Goal: Book appointment/travel/reservation

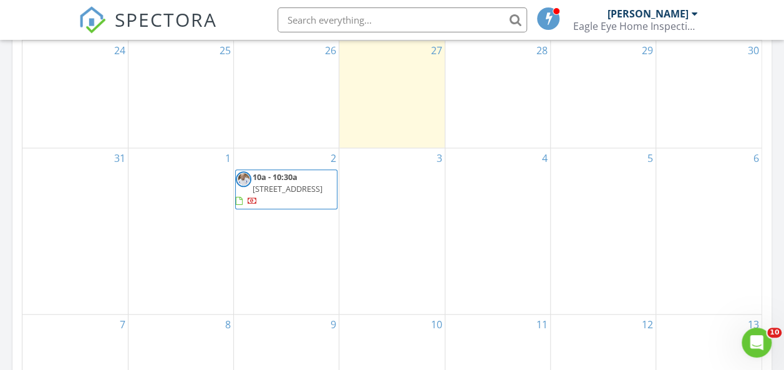
scroll to position [656, 0]
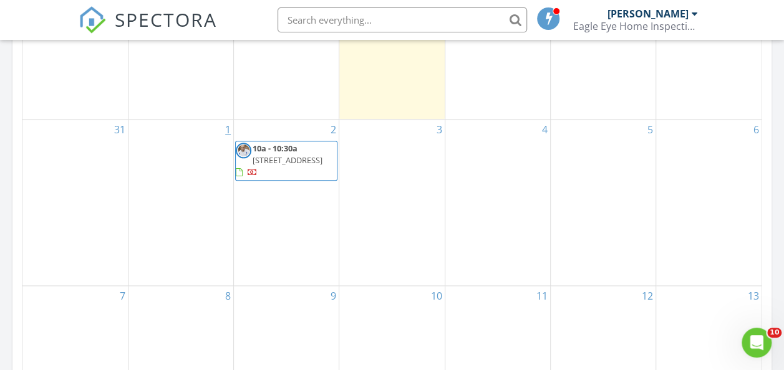
click at [227, 132] on link "1" at bounding box center [228, 130] width 11 height 20
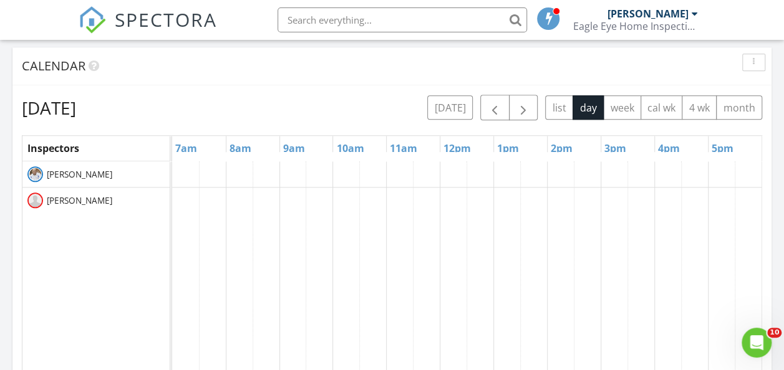
scroll to position [513, 0]
click at [667, 148] on link "4pm" at bounding box center [669, 149] width 28 height 20
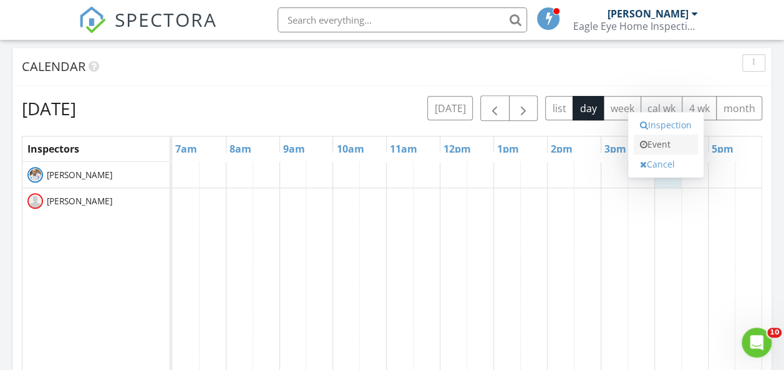
click at [665, 143] on link "Event" at bounding box center [665, 145] width 64 height 20
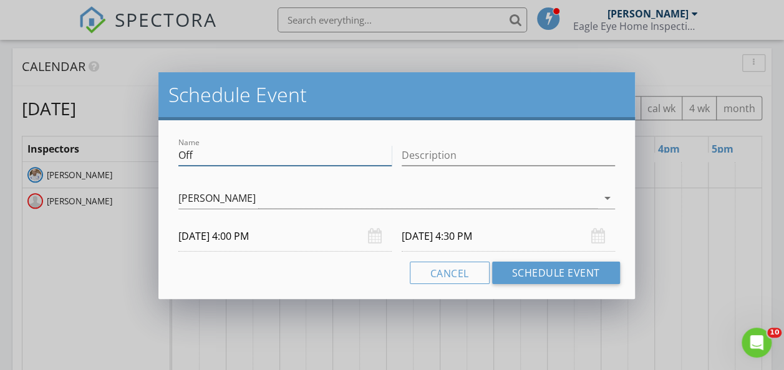
click at [203, 160] on input "Off" at bounding box center [284, 155] width 213 height 21
click at [203, 159] on input "Off" at bounding box center [284, 155] width 213 height 21
type input "SAS TRAINING"
click at [600, 238] on div "[DATE] 4:30 PM" at bounding box center [507, 236] width 213 height 31
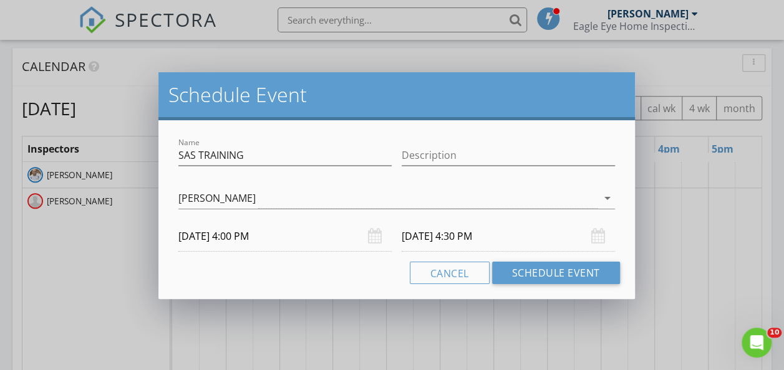
click at [511, 241] on input "[DATE] 4:30 PM" at bounding box center [507, 236] width 213 height 31
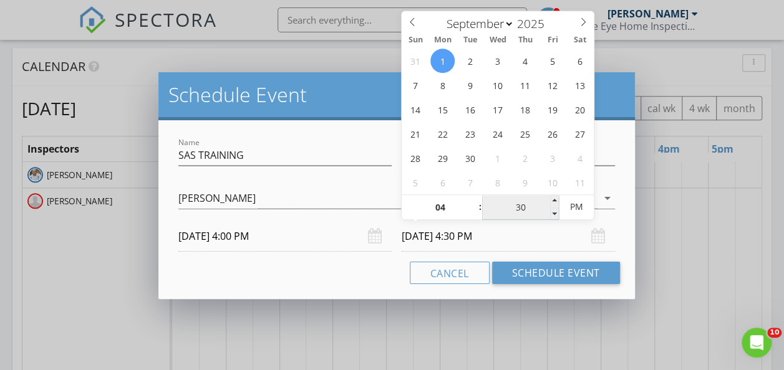
click at [526, 207] on input "30" at bounding box center [520, 207] width 77 height 25
type input "05"
type input "[DATE] 5:30 PM"
click at [471, 199] on span at bounding box center [473, 201] width 9 height 12
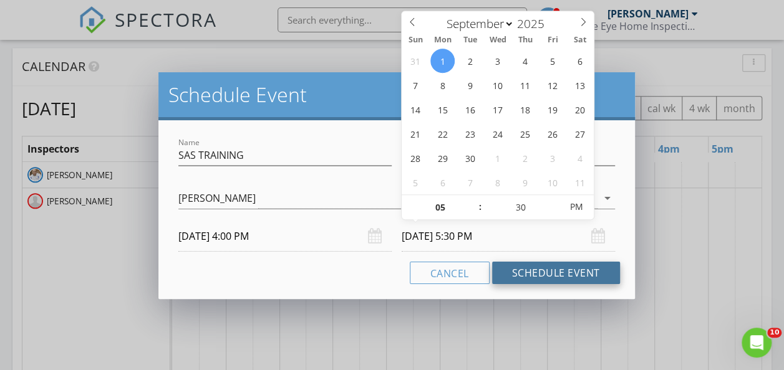
click at [551, 279] on button "Schedule Event" at bounding box center [556, 273] width 128 height 22
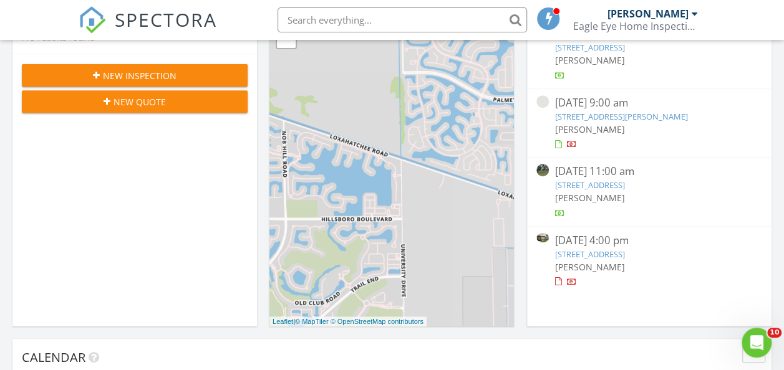
scroll to position [0, 0]
